Goal: Find specific page/section: Find specific page/section

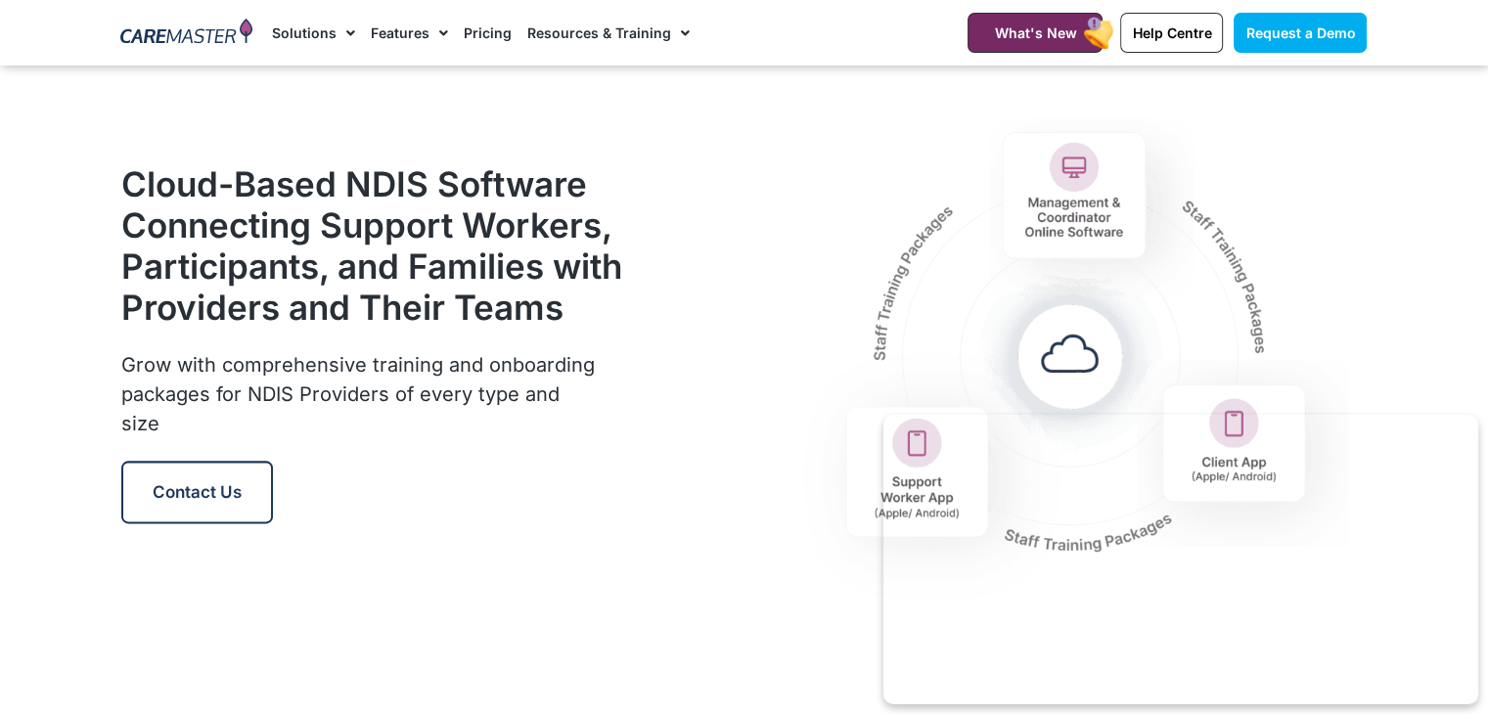
scroll to position [2281, 0]
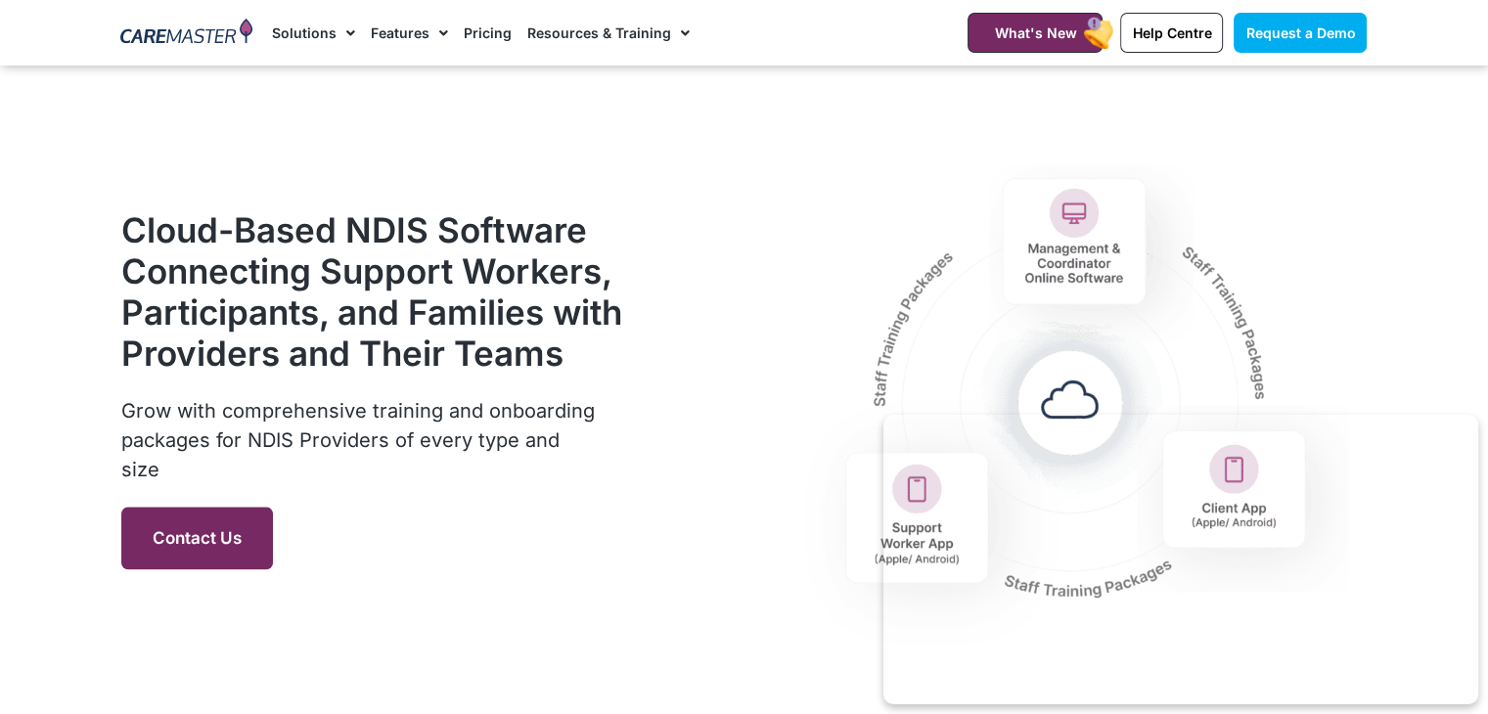
click at [221, 544] on span "Contact Us" at bounding box center [197, 538] width 89 height 20
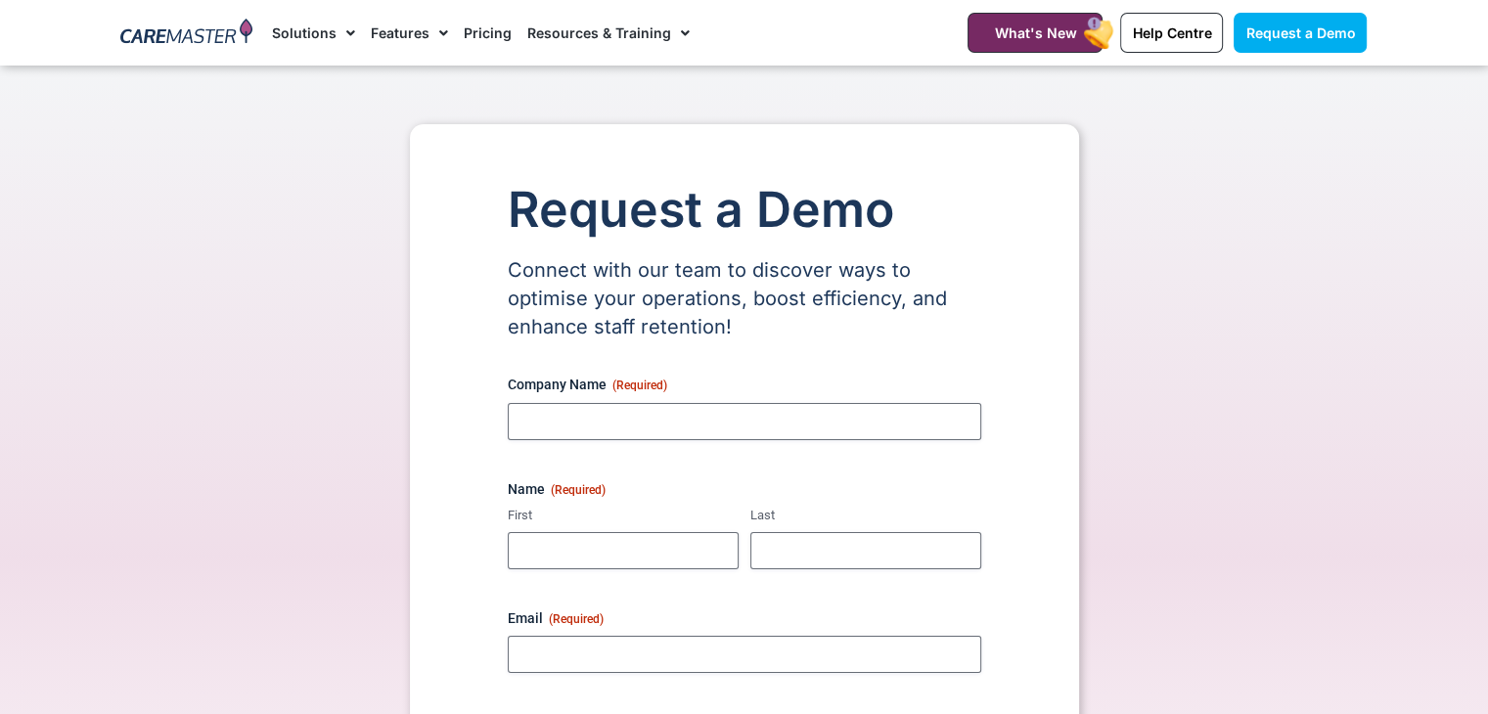
drag, startPoint x: 1498, startPoint y: 142, endPoint x: 1440, endPoint y: 118, distance: 62.3
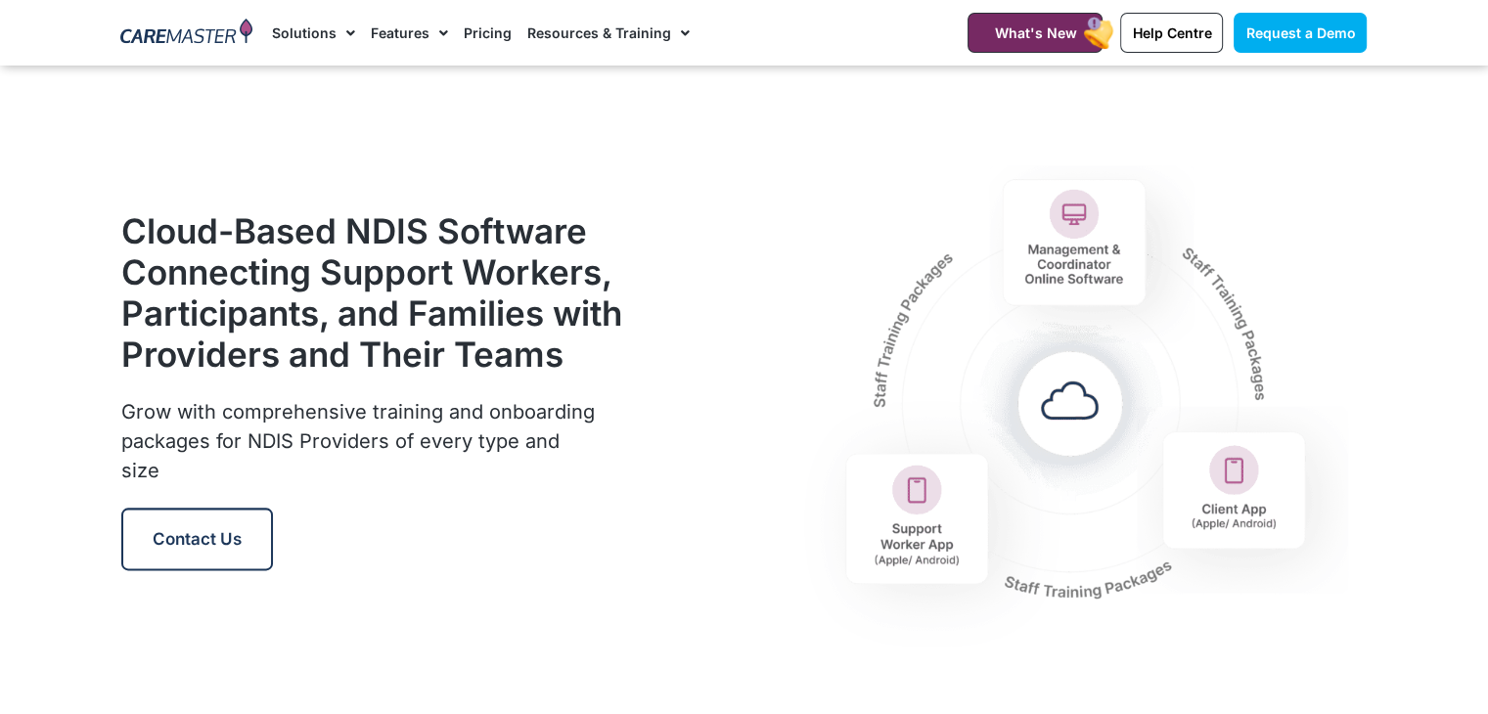
scroll to position [2281, 0]
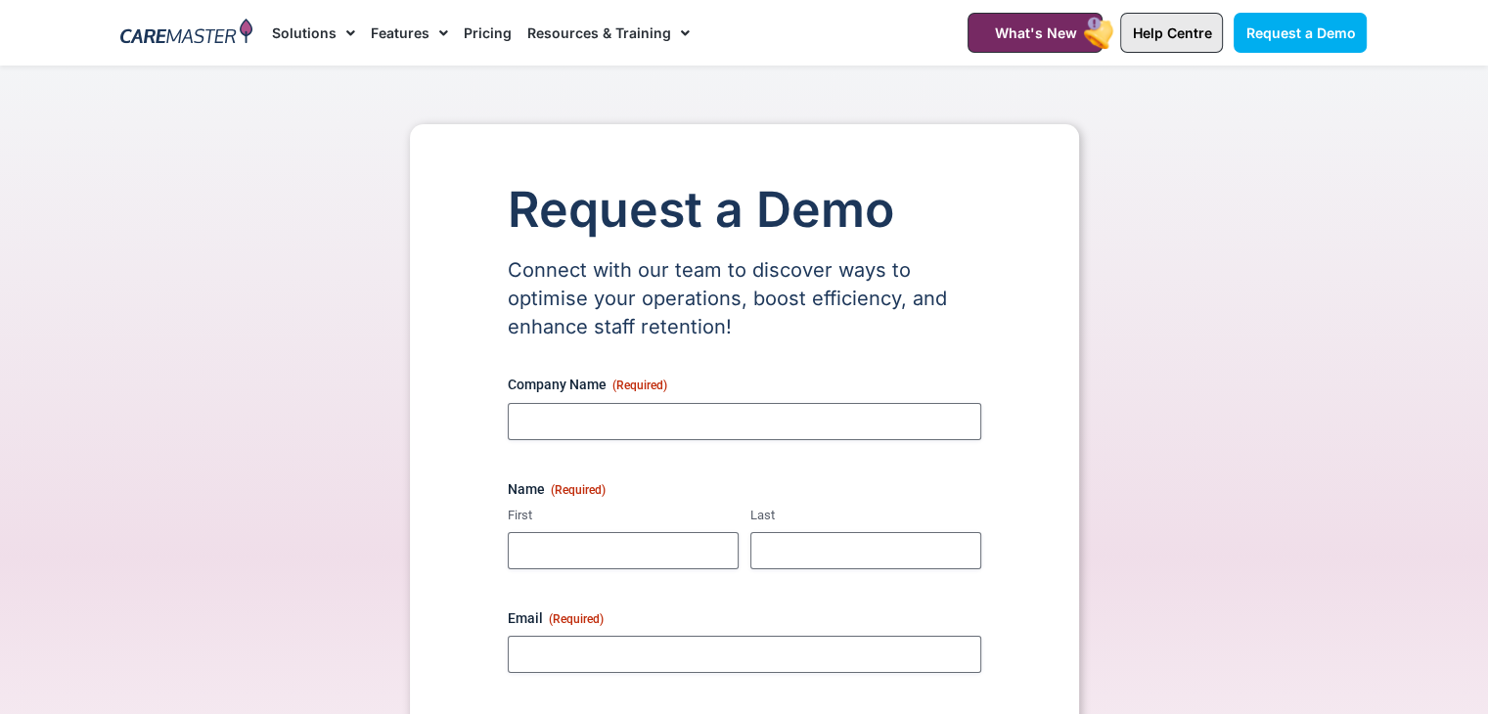
click at [1180, 39] on span "Help Centre" at bounding box center [1171, 32] width 79 height 17
